Goal: Answer question/provide support: Share knowledge or assist other users

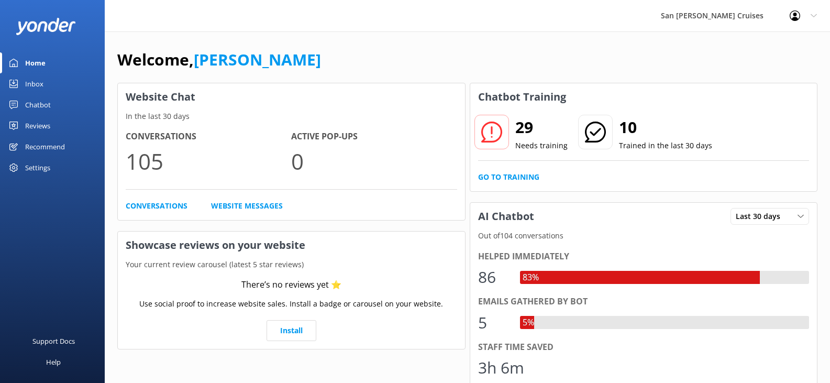
click at [42, 85] on div "Inbox" at bounding box center [34, 83] width 18 height 21
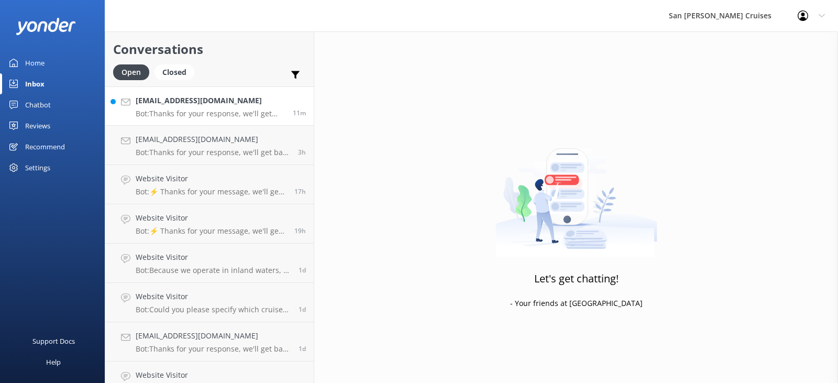
click at [223, 113] on p "Bot: Thanks for your response, we'll get back to you as soon as we can during o…" at bounding box center [210, 113] width 149 height 9
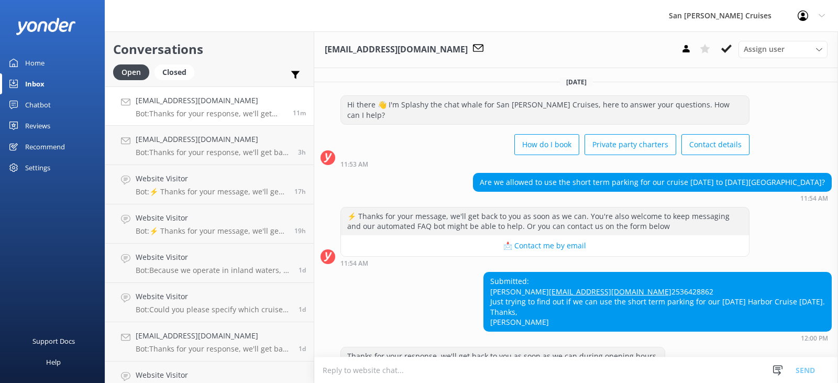
scroll to position [34, 0]
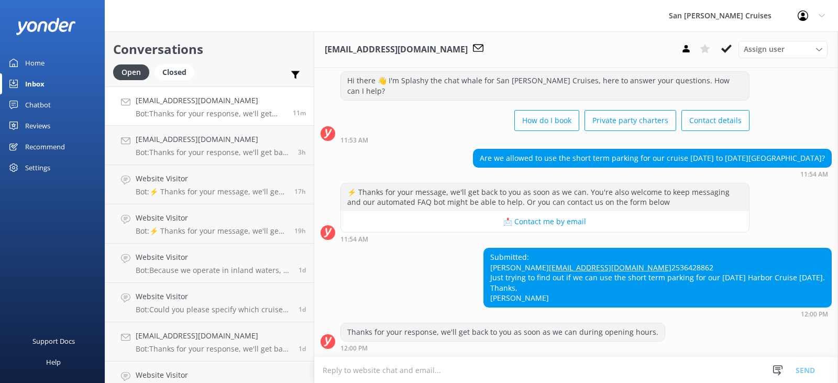
click at [549, 262] on link "[EMAIL_ADDRESS][DOMAIN_NAME]" at bounding box center [610, 267] width 123 height 10
click at [41, 79] on div "Inbox" at bounding box center [34, 83] width 19 height 21
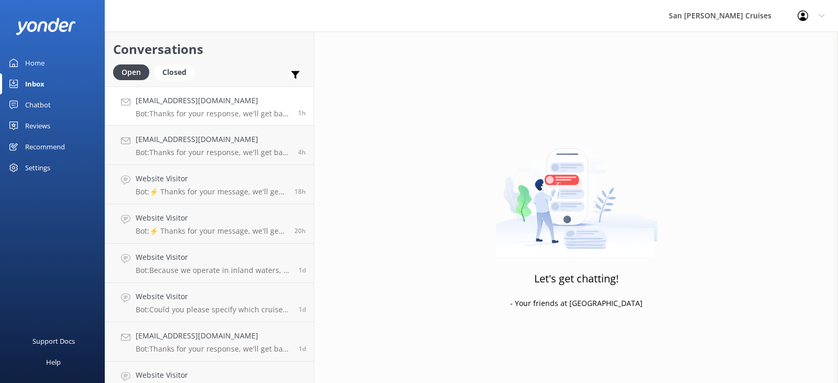
click at [226, 96] on h4 "[EMAIL_ADDRESS][DOMAIN_NAME]" at bounding box center [213, 101] width 154 height 12
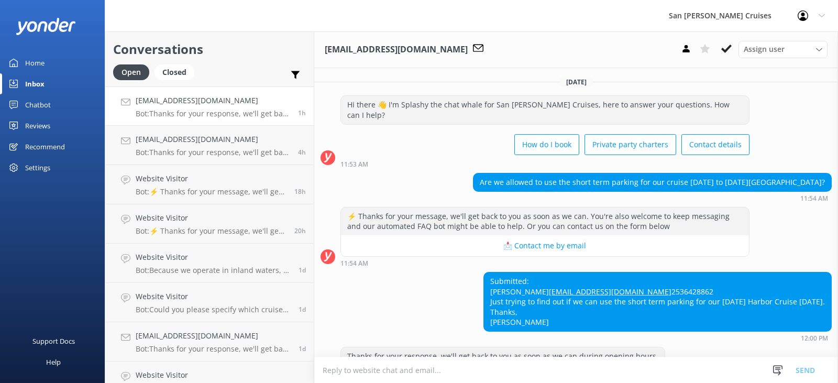
scroll to position [34, 0]
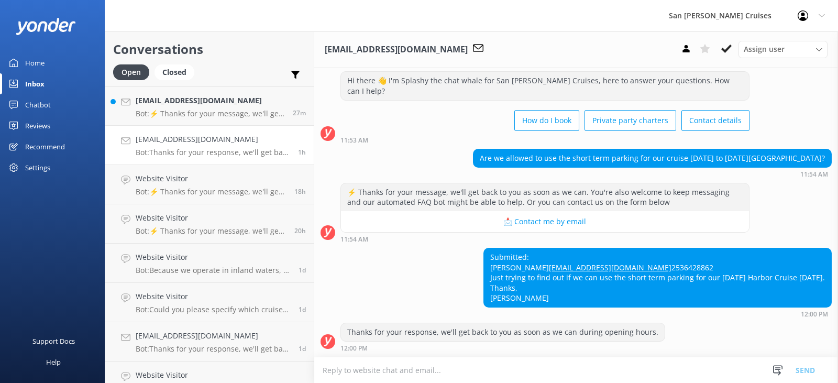
click at [232, 150] on p "Bot: Thanks for your response, we'll get back to you as soon as we can during o…" at bounding box center [213, 152] width 154 height 9
click at [209, 115] on p "Bot: ⚡ Thanks for your message, we'll get back to you as soon as we can. You're…" at bounding box center [210, 113] width 149 height 9
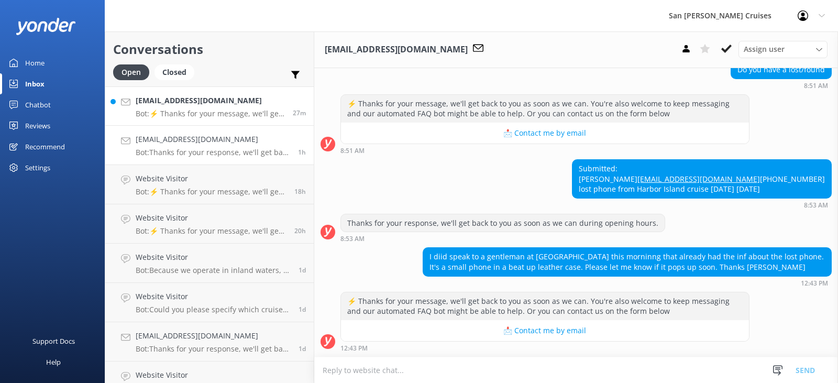
scroll to position [123, 0]
click at [39, 61] on div "Home" at bounding box center [34, 62] width 19 height 21
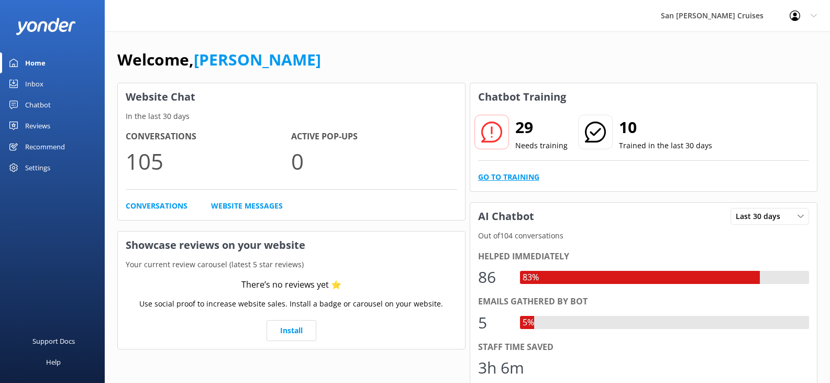
click at [517, 179] on link "Go to Training" at bounding box center [508, 177] width 61 height 12
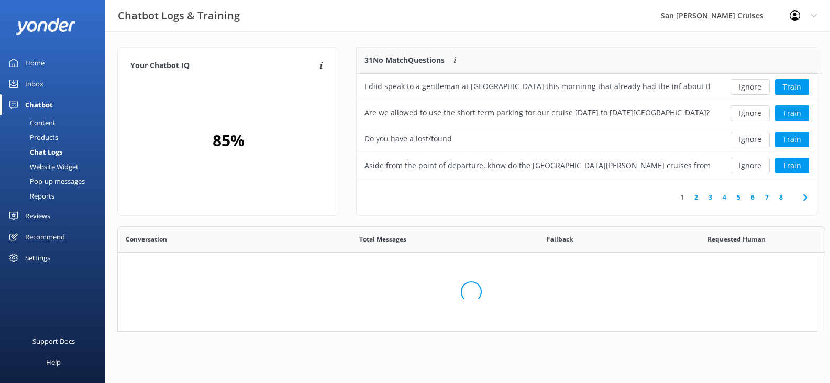
scroll to position [124, 452]
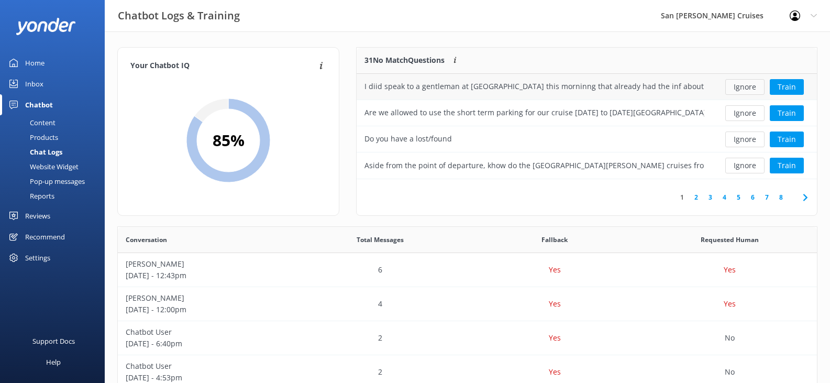
click at [755, 92] on button "Ignore" at bounding box center [744, 87] width 39 height 16
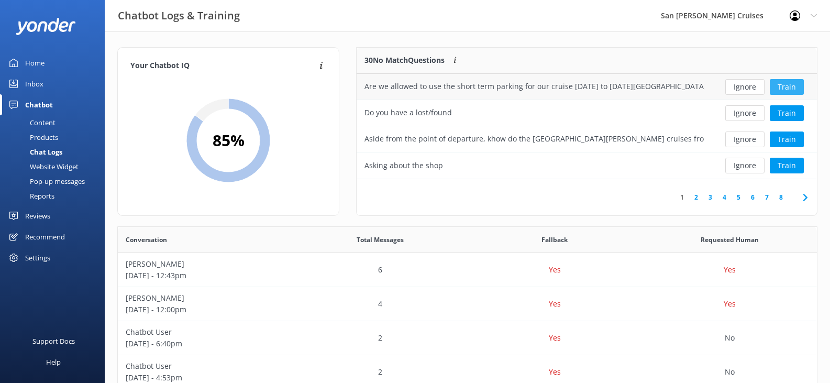
click at [786, 86] on button "Train" at bounding box center [787, 87] width 34 height 16
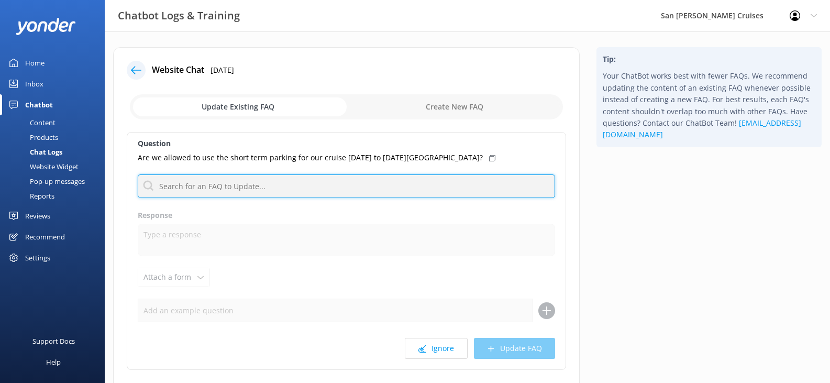
click at [248, 190] on input "text" at bounding box center [346, 186] width 417 height 24
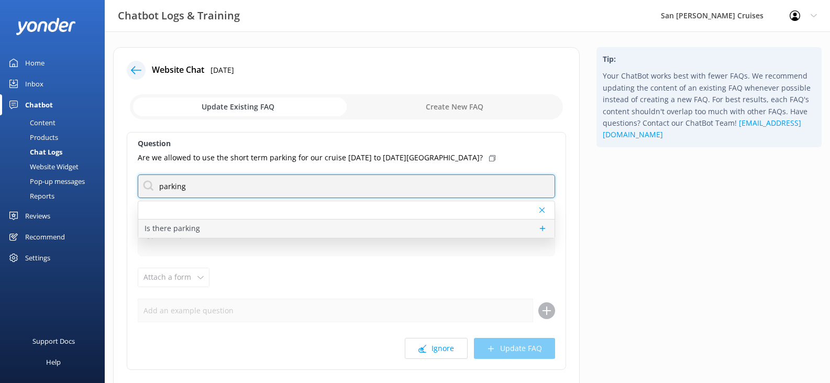
type input "parking"
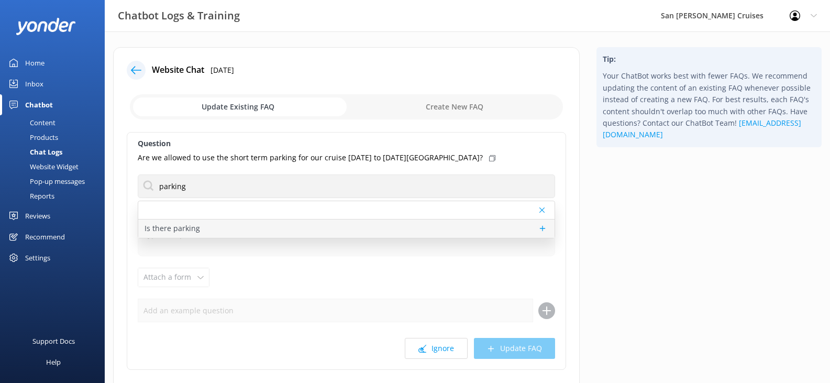
click at [217, 228] on div "Is there parking" at bounding box center [346, 228] width 416 height 18
type textarea "For Bellingham departures, parking is available at the [GEOGRAPHIC_DATA]. The c…"
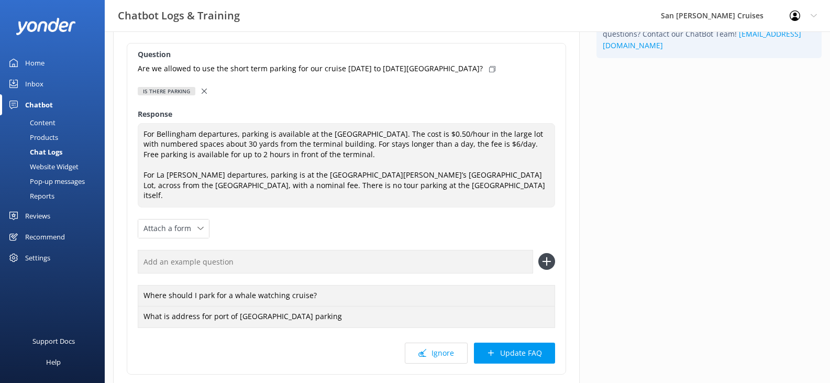
scroll to position [154, 0]
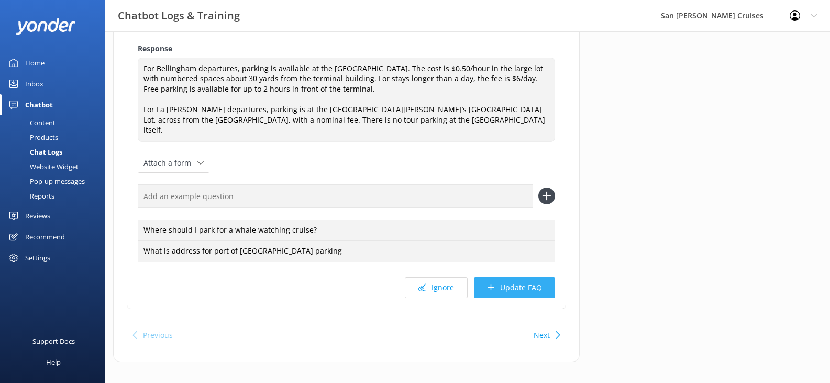
click at [522, 280] on button "Update FAQ" at bounding box center [514, 287] width 81 height 21
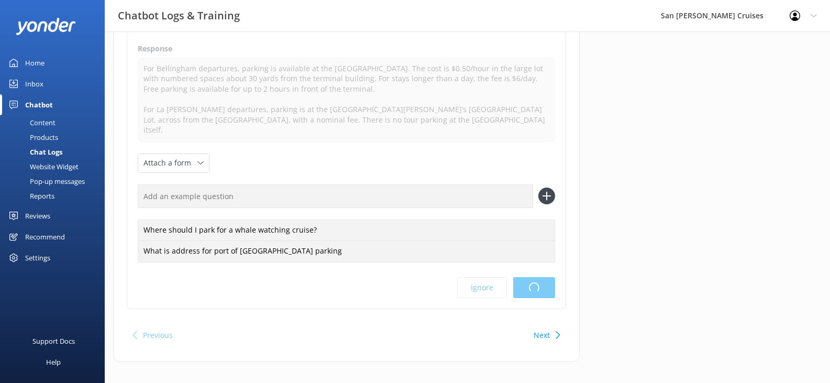
scroll to position [0, 0]
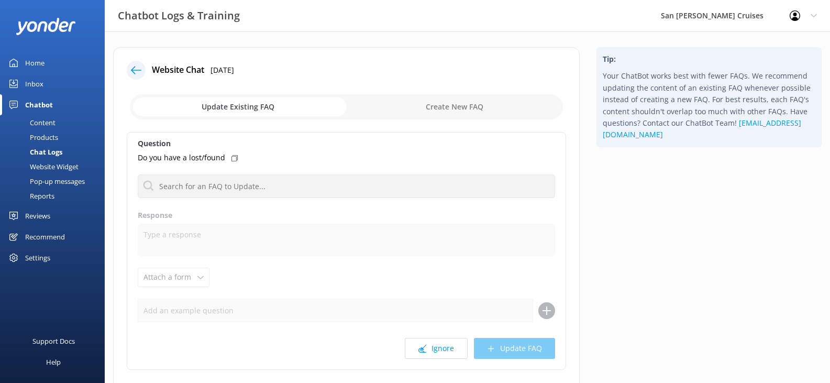
click at [134, 65] on icon at bounding box center [136, 70] width 10 height 10
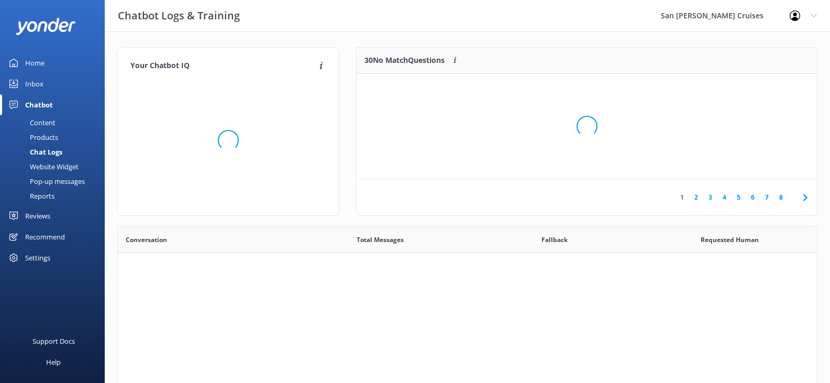
scroll to position [359, 691]
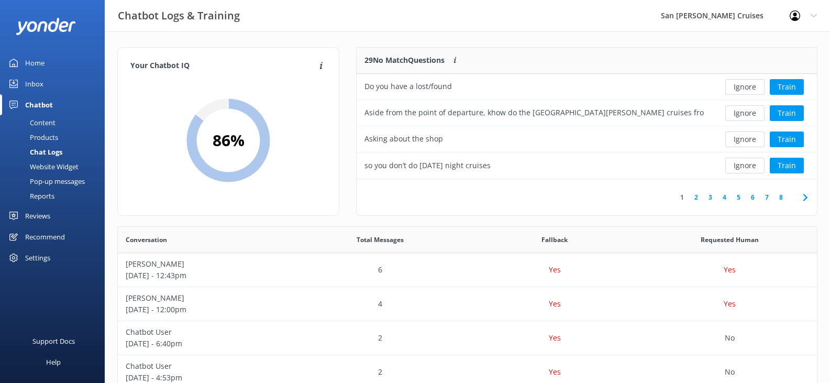
click at [695, 196] on link "2" at bounding box center [696, 197] width 14 height 10
